Goal: Book appointment/travel/reservation

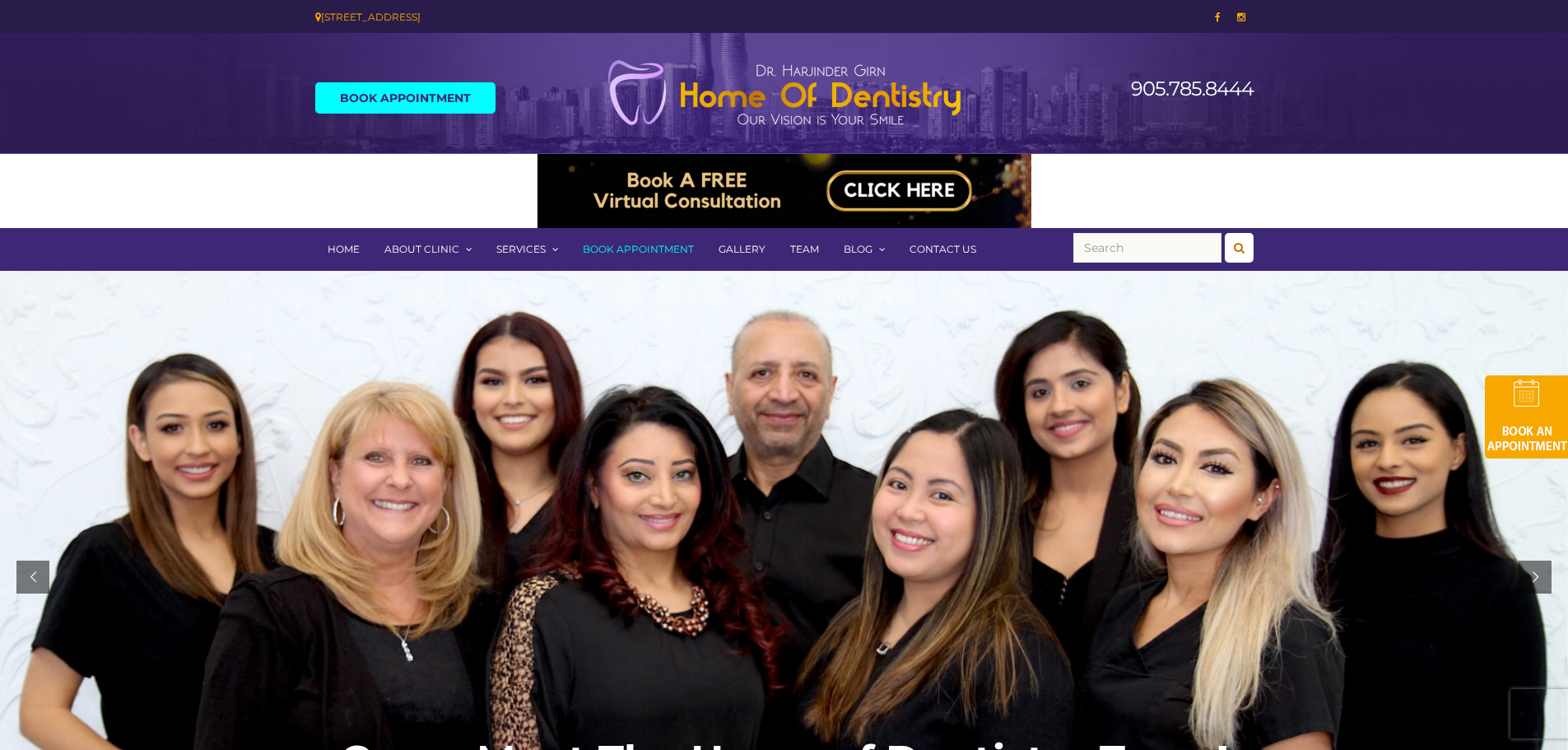
click at [412, 103] on link "Book Appointment" at bounding box center [404, 98] width 180 height 31
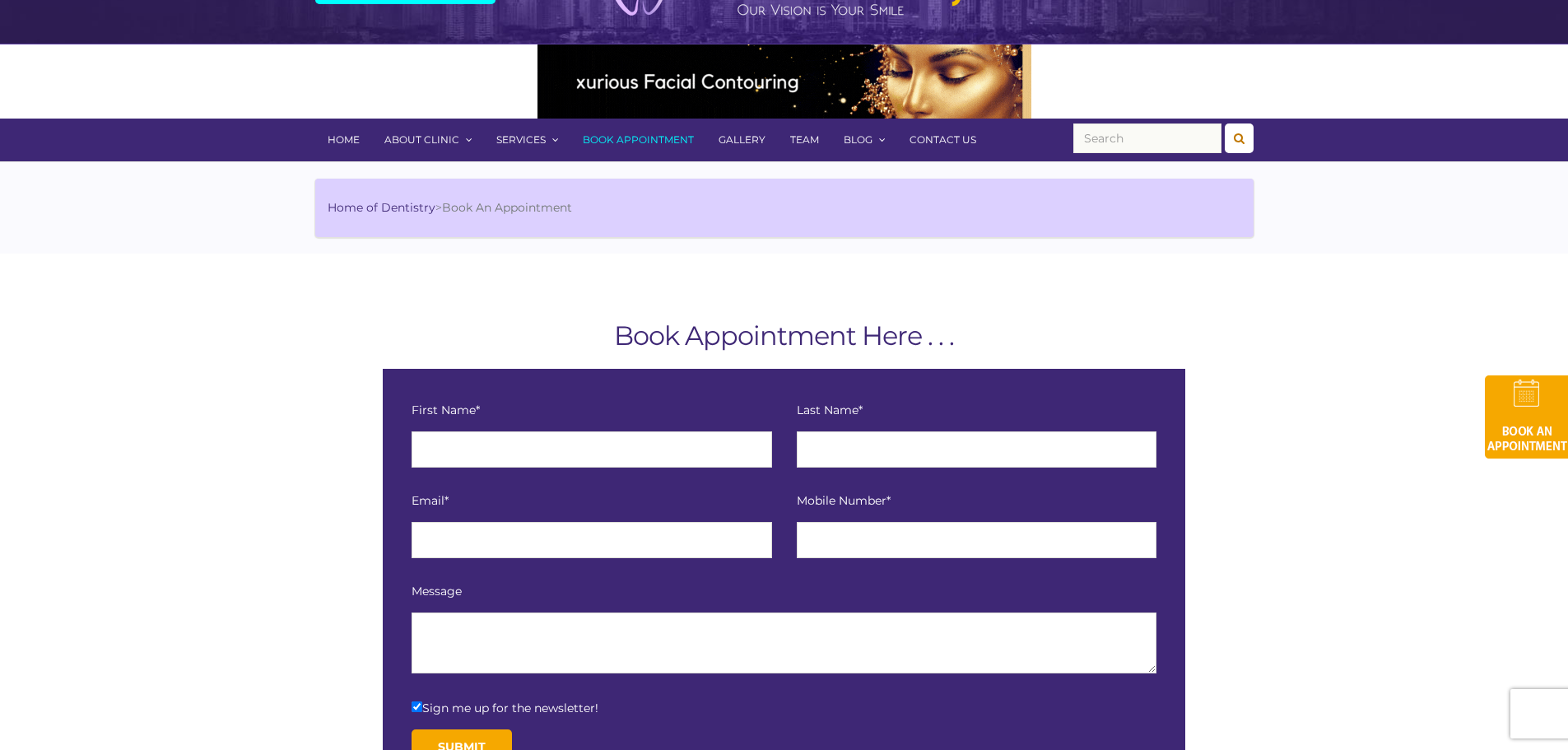
scroll to position [82, 0]
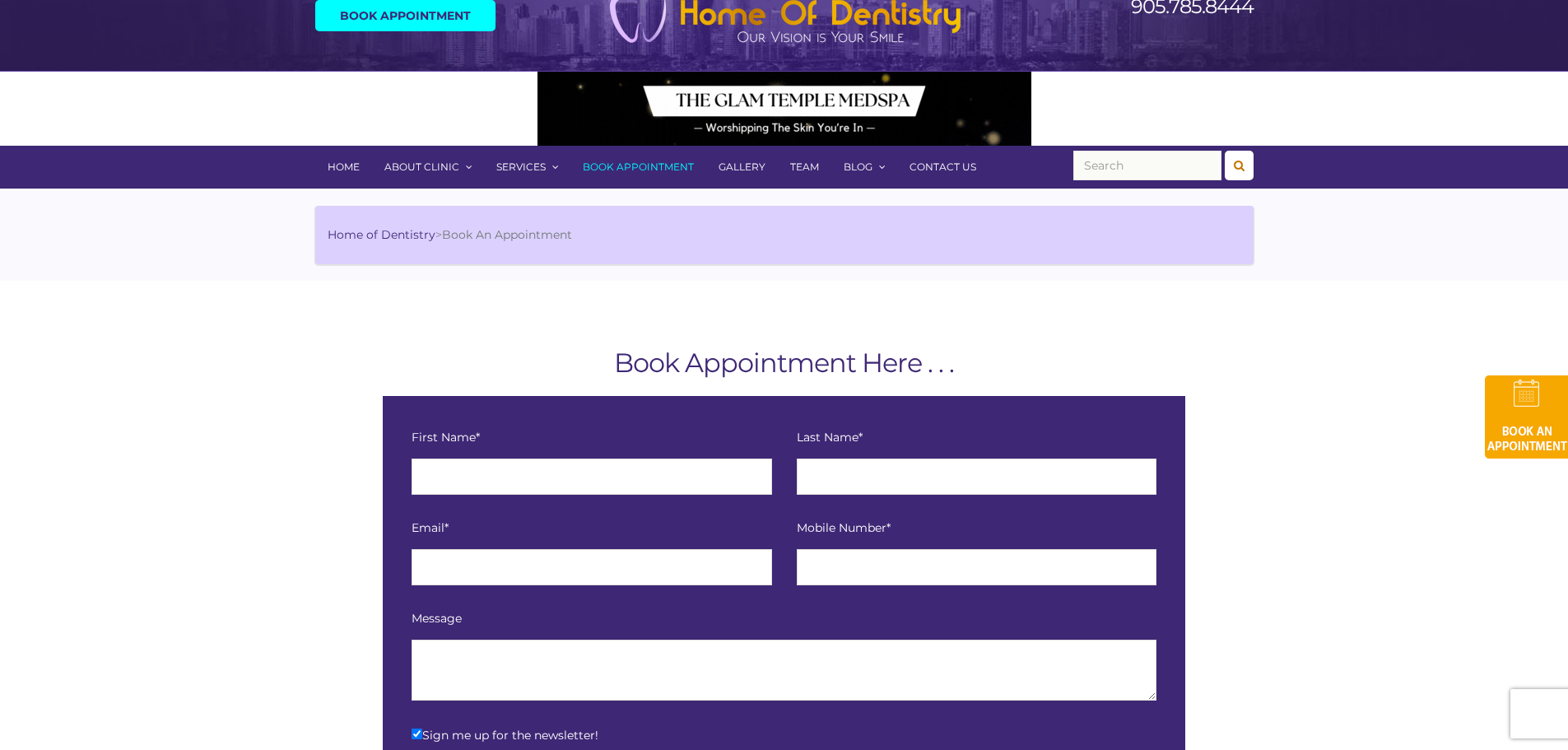
click at [788, 166] on link "Team" at bounding box center [804, 167] width 54 height 42
